Goal: Information Seeking & Learning: Learn about a topic

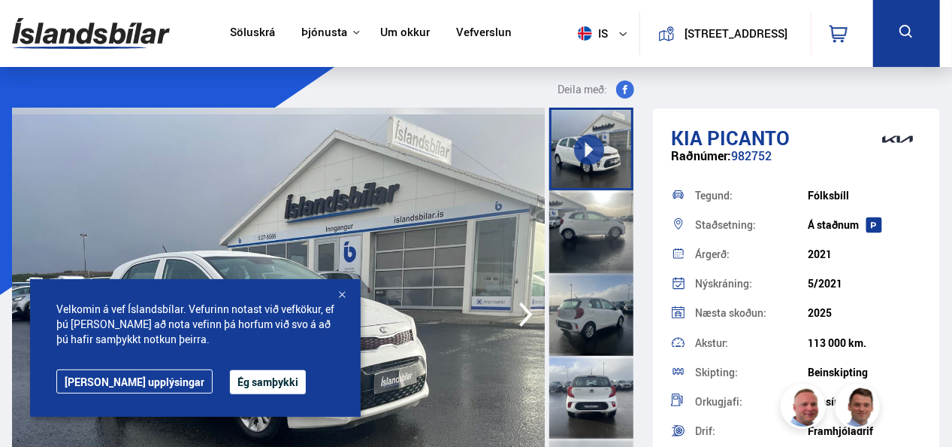
click at [230, 377] on button "Ég samþykki" at bounding box center [268, 382] width 76 height 24
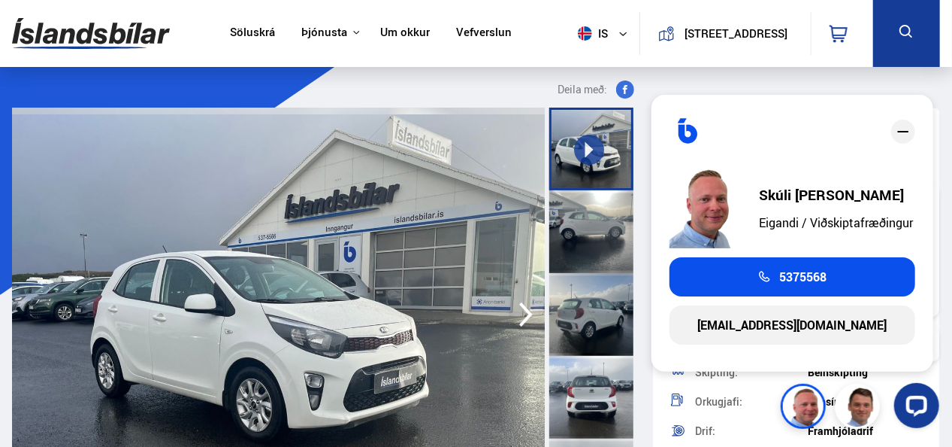
click at [338, 186] on img at bounding box center [279, 313] width 534 height 413
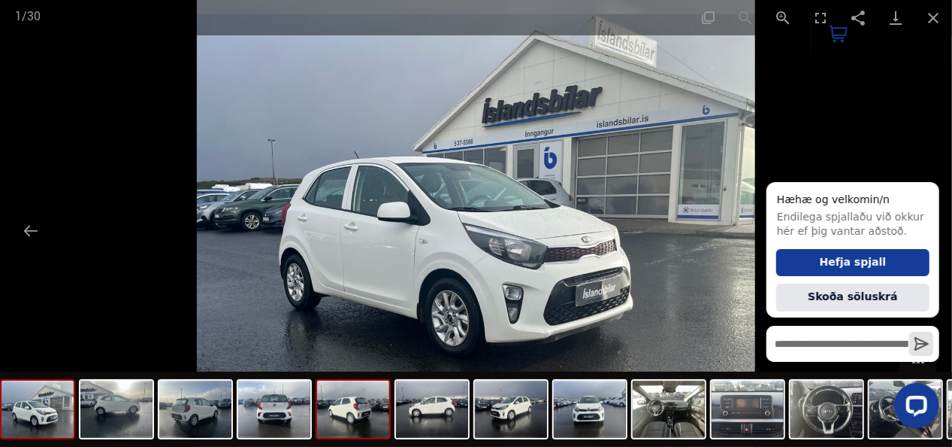
click at [367, 413] on img at bounding box center [353, 408] width 72 height 57
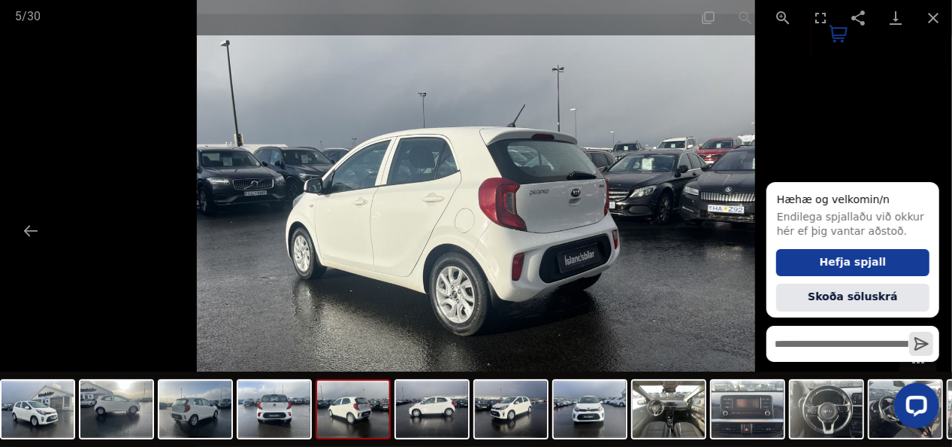
click at [367, 413] on img at bounding box center [353, 408] width 72 height 57
click at [428, 420] on img at bounding box center [432, 408] width 72 height 57
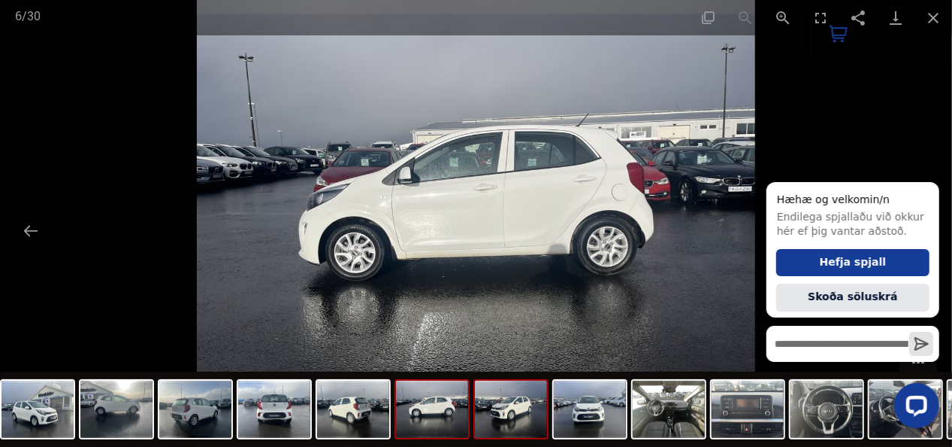
click at [504, 410] on img at bounding box center [511, 408] width 72 height 57
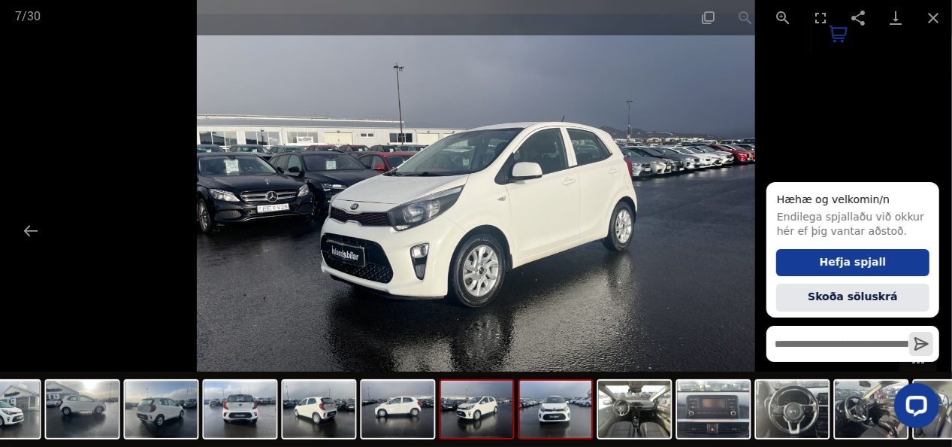
click at [552, 419] on img at bounding box center [556, 408] width 72 height 57
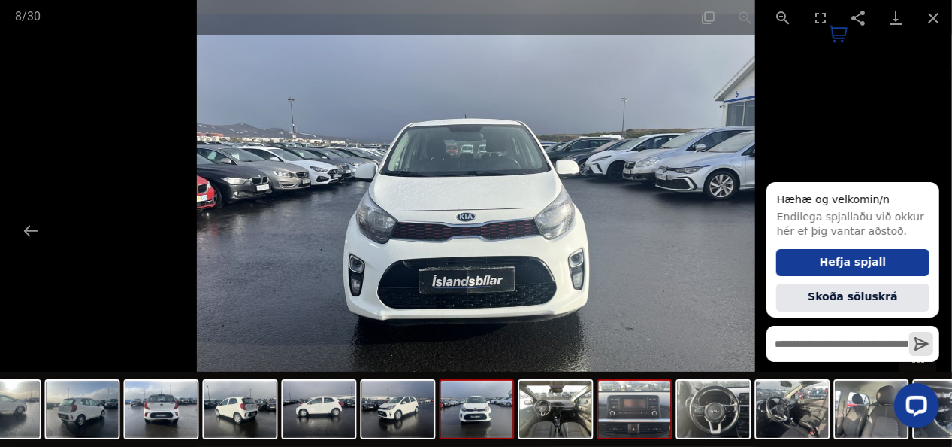
click at [625, 418] on img at bounding box center [635, 408] width 72 height 57
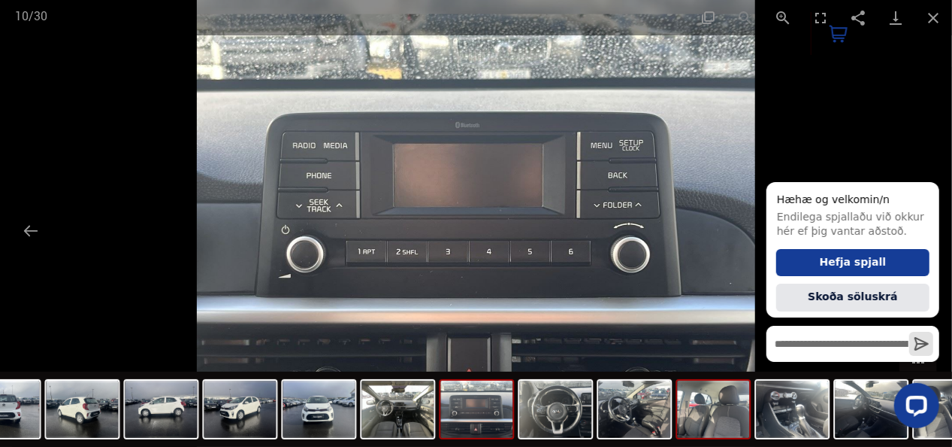
click at [701, 416] on img at bounding box center [714, 408] width 72 height 57
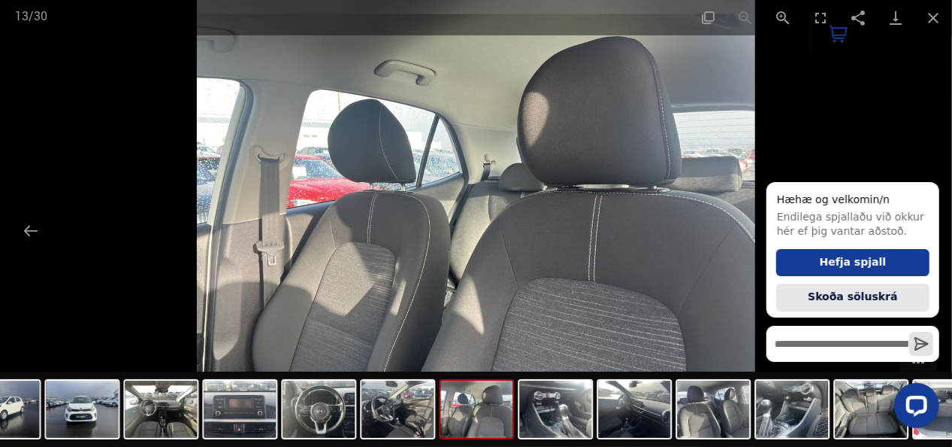
click at [778, 414] on div at bounding box center [852, 404] width 173 height 45
click at [933, 9] on button "Close gallery" at bounding box center [934, 17] width 38 height 35
